Goal: Task Accomplishment & Management: Complete application form

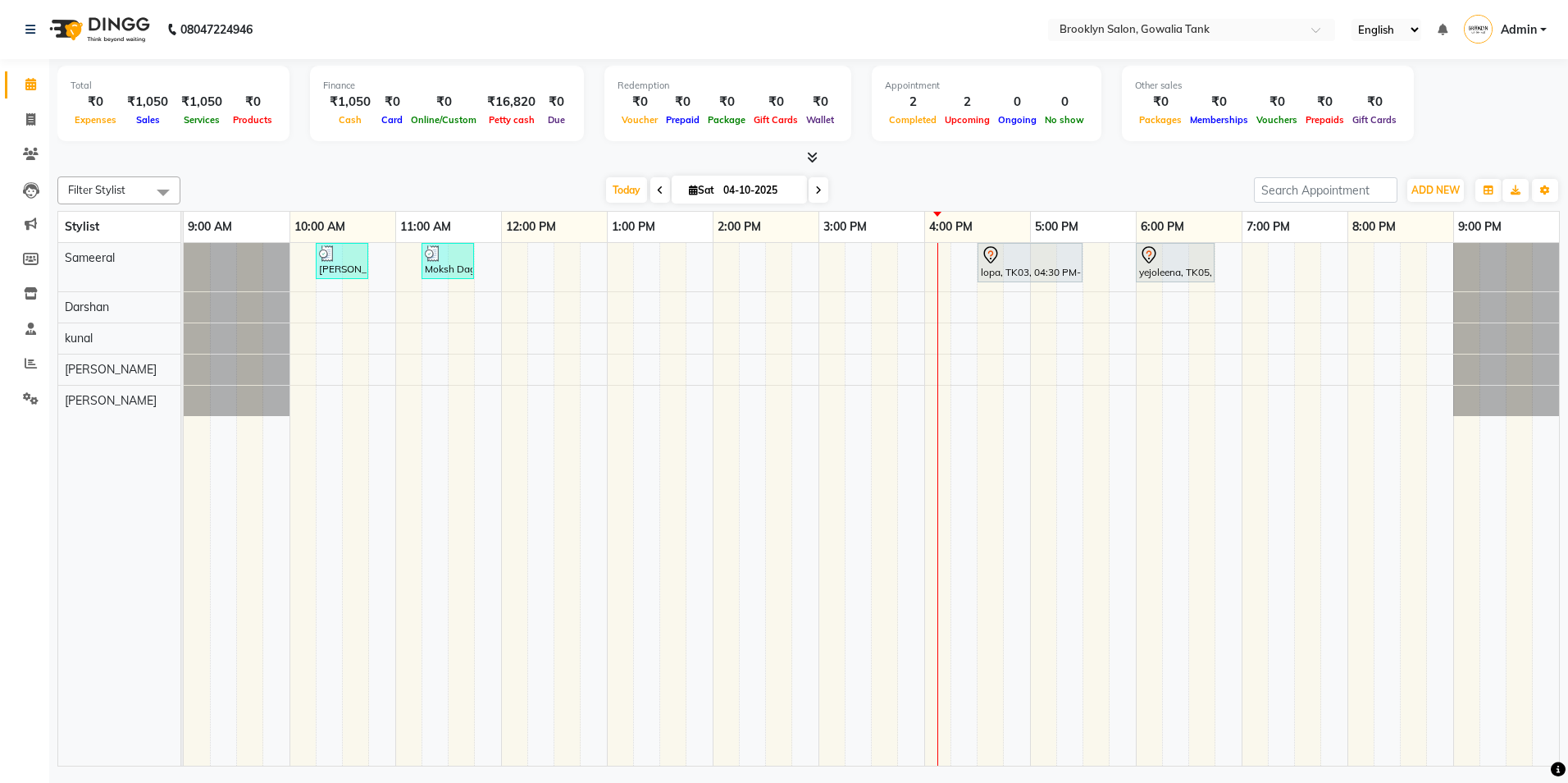
click at [1257, 274] on div "[PERSON_NAME], TK02, 10:15 AM-10:45 AM, Styling - Blow Dry - Stylist Moksh Dagg…" at bounding box center [871, 504] width 1375 height 523
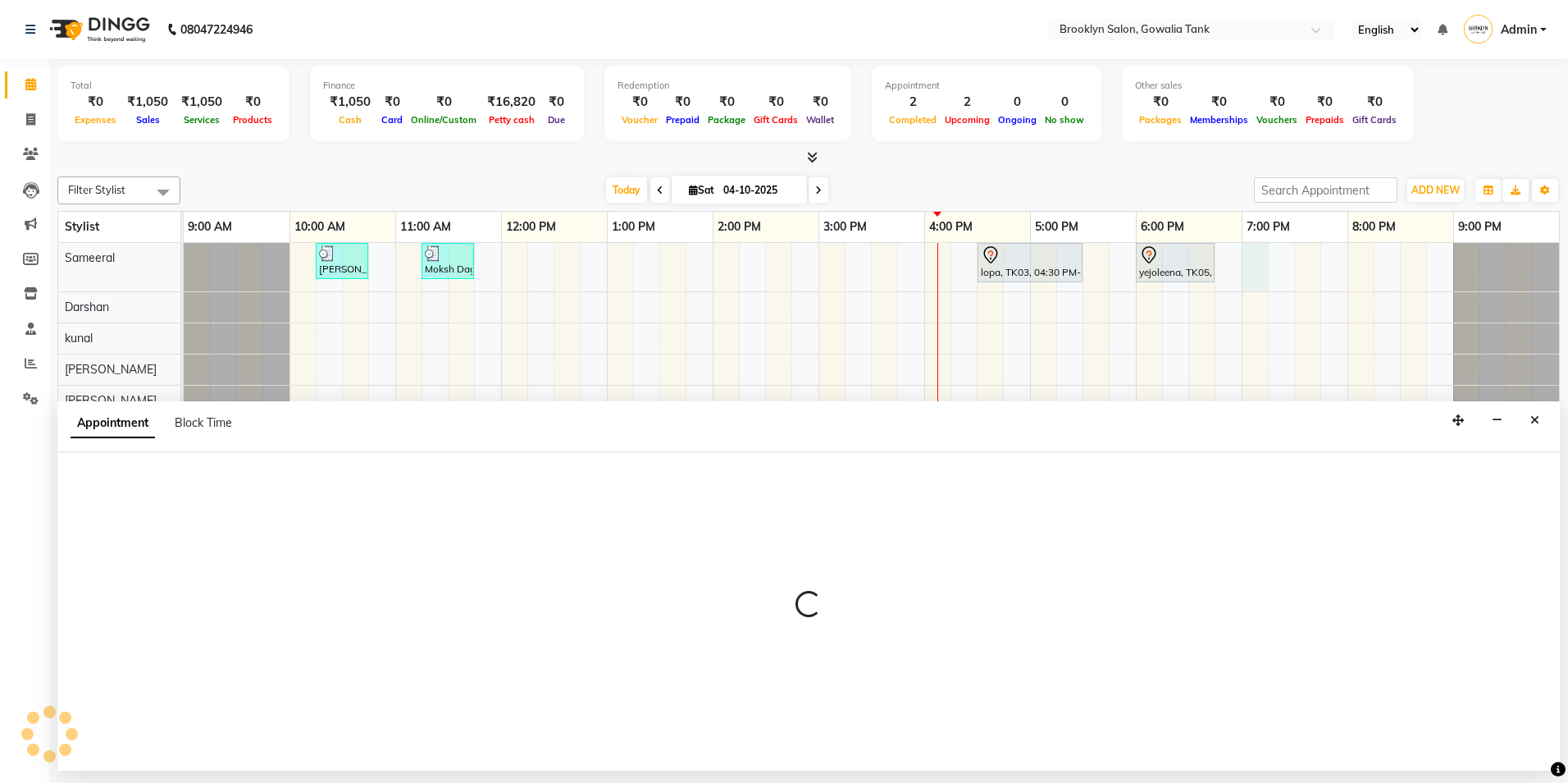
select select "3855"
select select "1140"
select select "tentative"
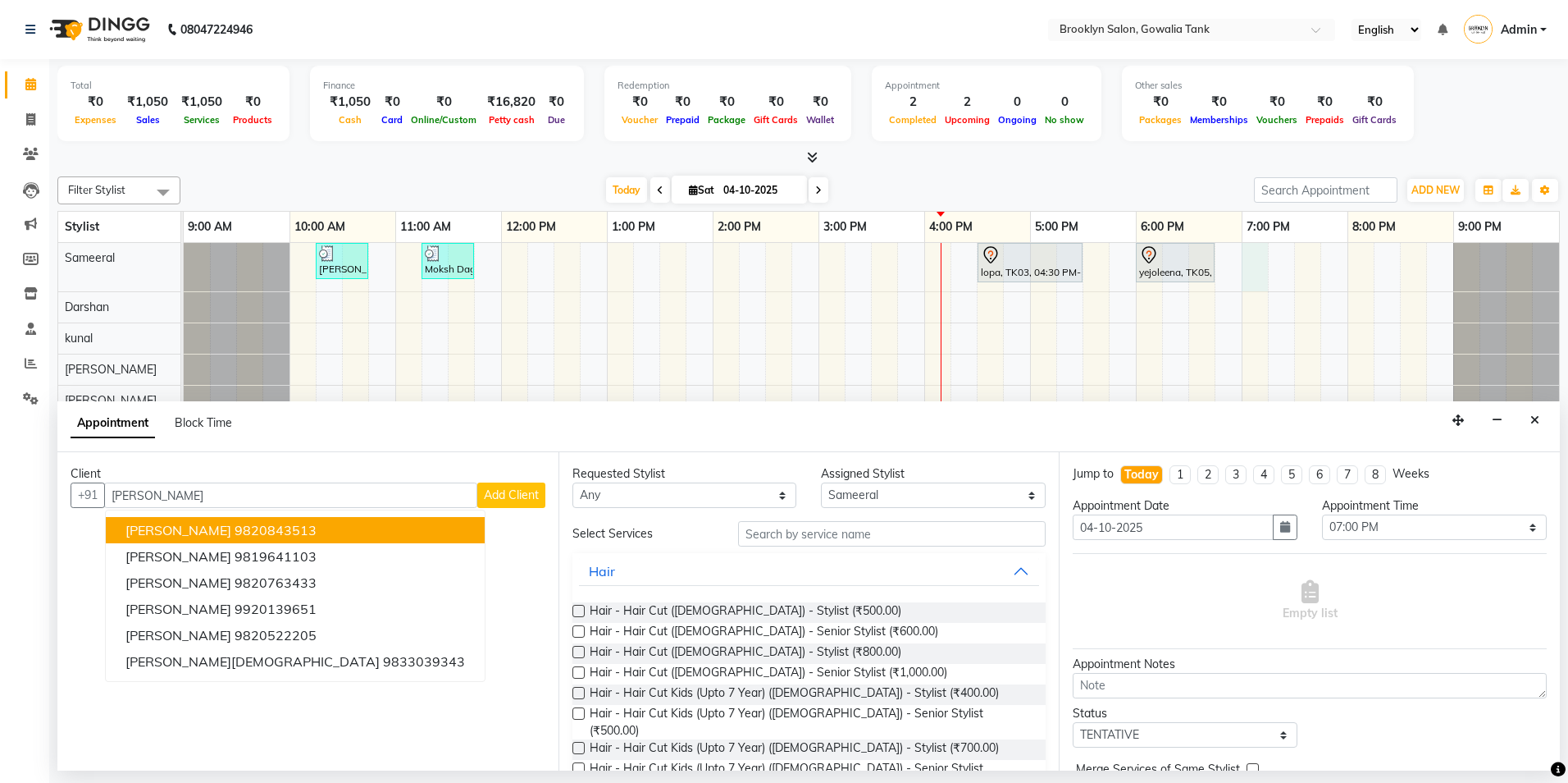
click at [234, 530] on ngb-highlight "9820843513" at bounding box center [275, 530] width 82 height 16
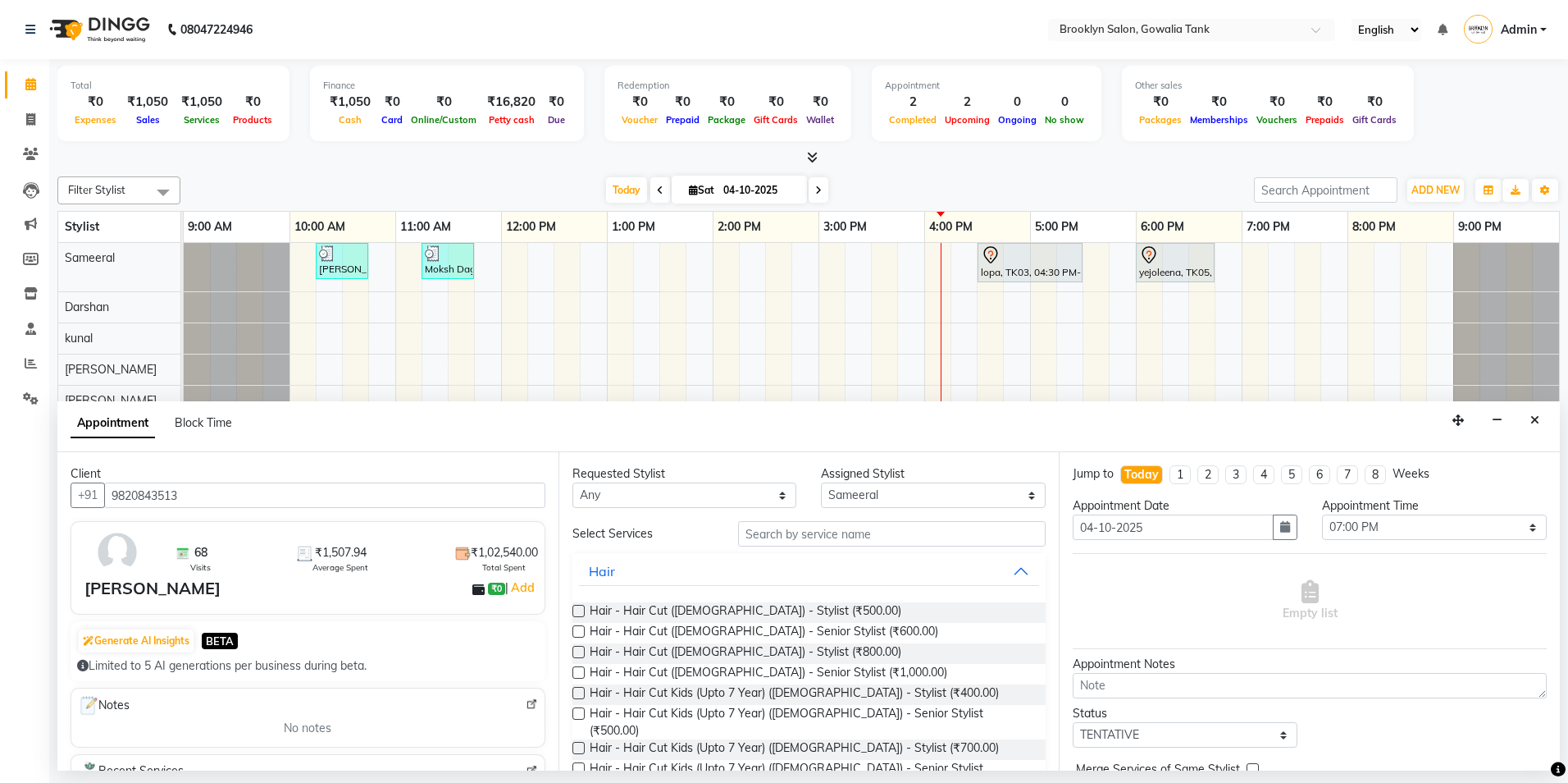
type input "9820843513"
click at [771, 540] on input "text" at bounding box center [892, 533] width 308 height 25
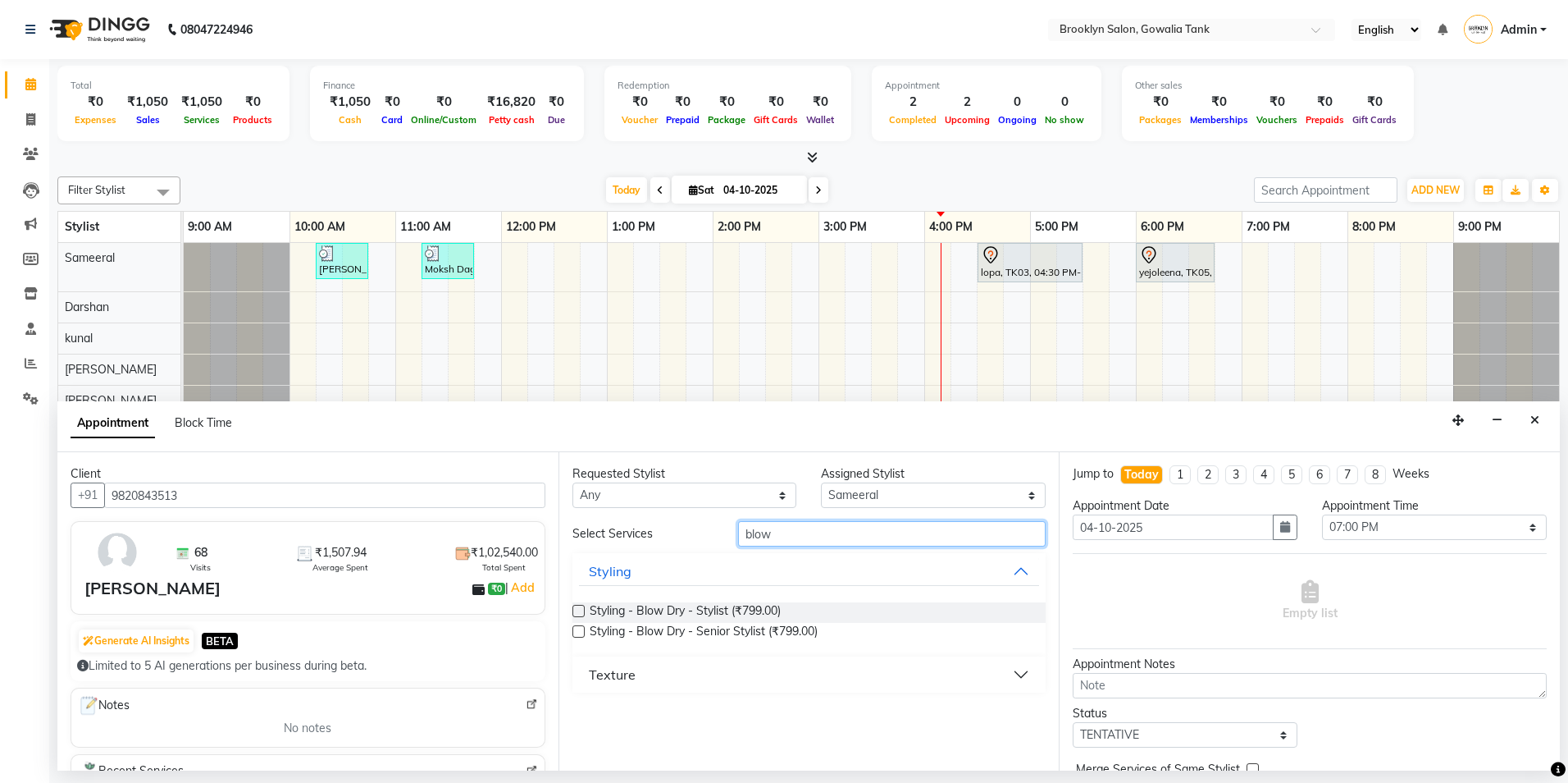
type input "blow"
click at [577, 608] on label at bounding box center [578, 611] width 12 height 12
click at [577, 608] on input "checkbox" at bounding box center [577, 612] width 10 height 10
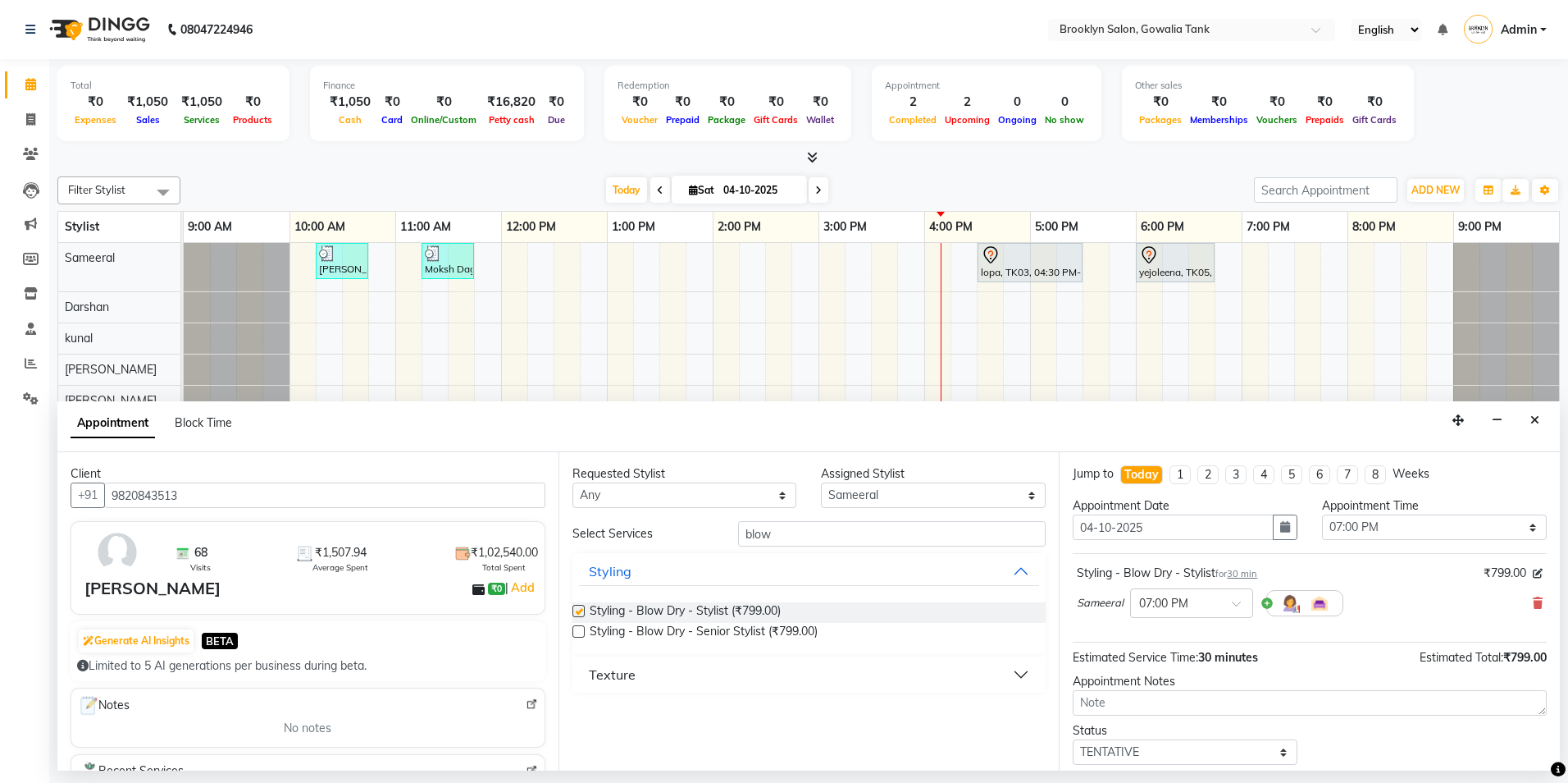
checkbox input "false"
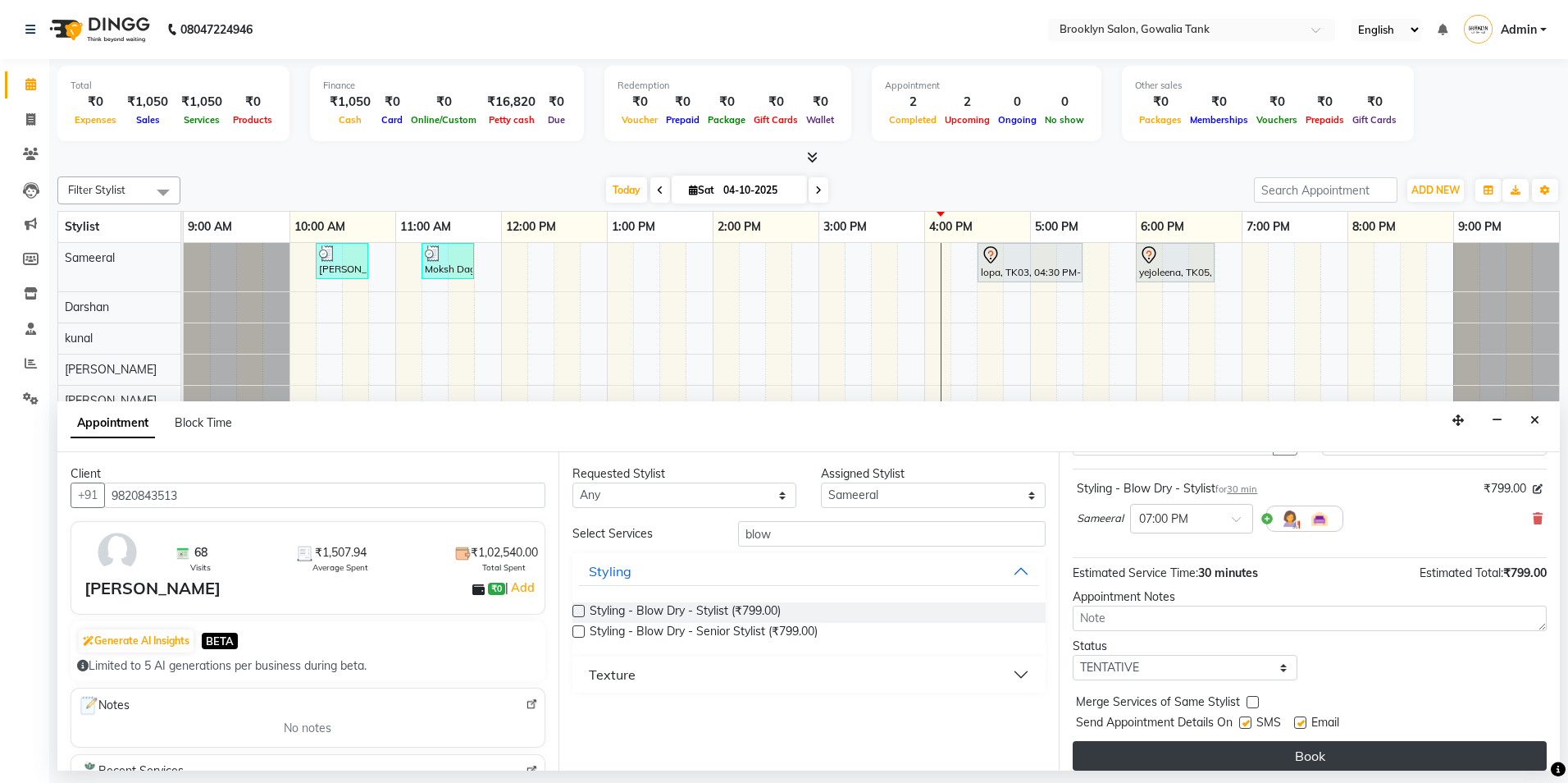
scroll to position [98, 0]
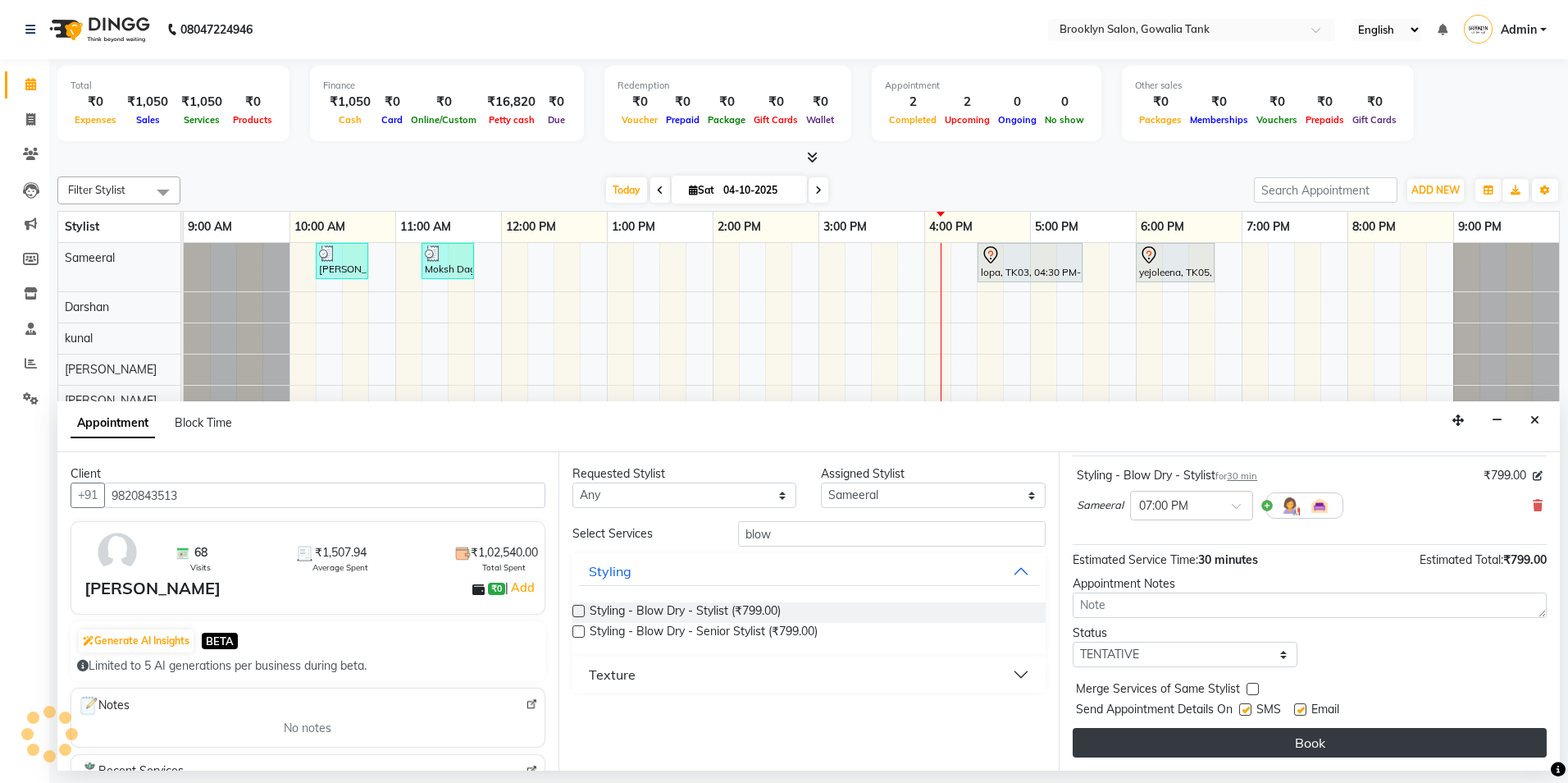
click at [1360, 746] on button "Book" at bounding box center [1309, 742] width 474 height 29
